Goal: Transaction & Acquisition: Purchase product/service

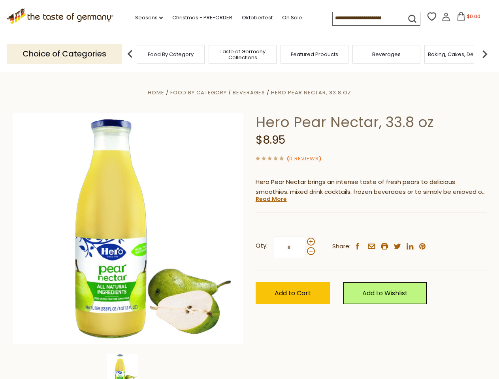
click at [249, 190] on div "Home Food By Category [GEOGRAPHIC_DATA] Hero Pear Nectar, 33.8 oz Hero Pear Nec…" at bounding box center [250, 240] width 486 height 304
click at [146, 18] on link "Seasons dropdown_arrow" at bounding box center [149, 17] width 28 height 9
click at [467, 19] on span "$0.00" at bounding box center [473, 16] width 13 height 7
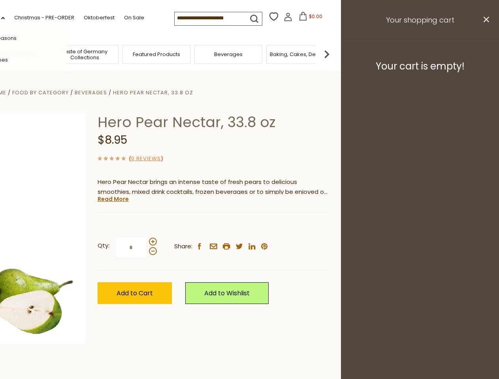
click at [67, 54] on div "All Seasons Recipes Game Day [DATE] [DATE] [DATE][PERSON_NAME] [DATE] Springfes…" at bounding box center [22, 189] width 90 height 335
click at [335, 54] on img at bounding box center [327, 54] width 16 height 16
click at [249, 226] on div "Qty: * Share: facebook email printer twitter linkedin pinterest" at bounding box center [213, 248] width 231 height 46
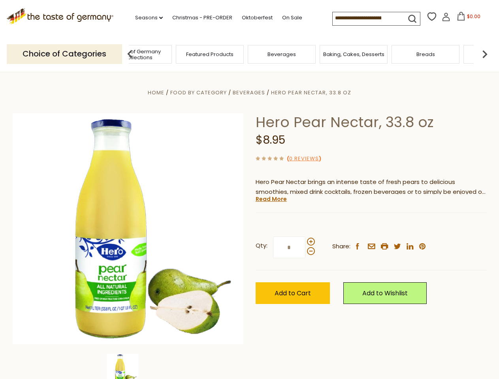
click at [128, 367] on img at bounding box center [123, 370] width 32 height 32
click at [271, 199] on link "Read More" at bounding box center [271, 199] width 31 height 8
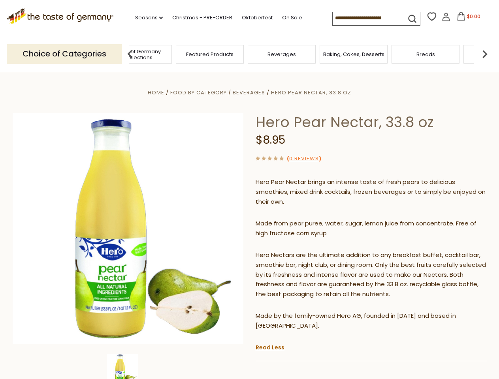
click at [310, 250] on p "Hero Nectars are the ultimate addition to any breakfast buffet, cocktail bar, s…" at bounding box center [371, 274] width 231 height 49
